Goal: Information Seeking & Learning: Learn about a topic

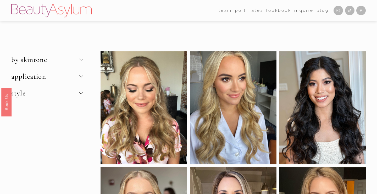
click at [56, 57] on span "by skintone" at bounding box center [45, 59] width 68 height 9
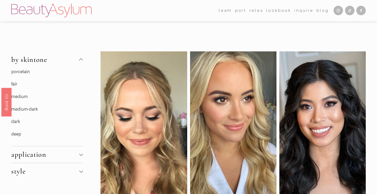
click at [19, 72] on link "porcelain" at bounding box center [20, 72] width 19 height 6
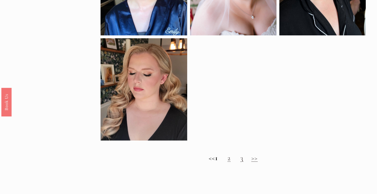
scroll to position [330, 0]
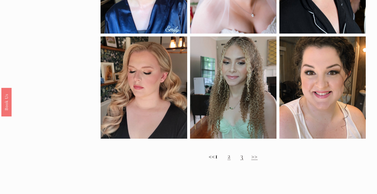
click at [231, 156] on h2 "<< 1 2 3 >>" at bounding box center [233, 156] width 265 height 8
click at [231, 158] on link "2" at bounding box center [229, 156] width 3 height 9
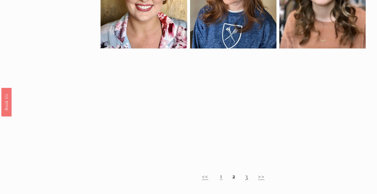
scroll to position [306, 0]
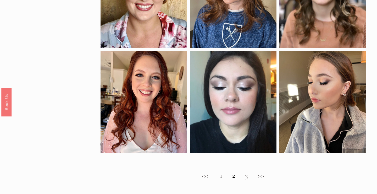
click at [245, 179] on h2 "<< 1 2 3 >>" at bounding box center [233, 175] width 265 height 8
click at [247, 177] on link "3" at bounding box center [246, 175] width 3 height 9
